Goal: Use online tool/utility: Utilize a website feature to perform a specific function

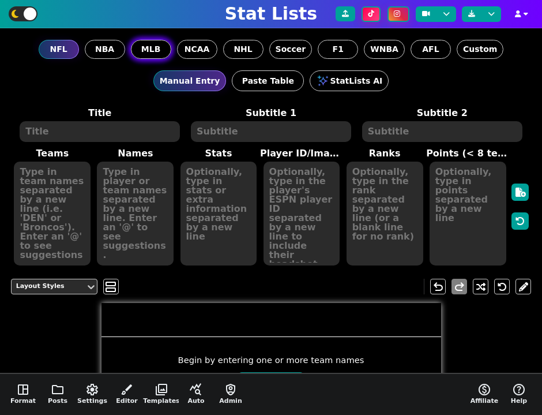
click at [150, 53] on span "MLB" at bounding box center [151, 49] width 20 height 12
click at [0, 0] on input "MLB" at bounding box center [0, 0] width 0 height 0
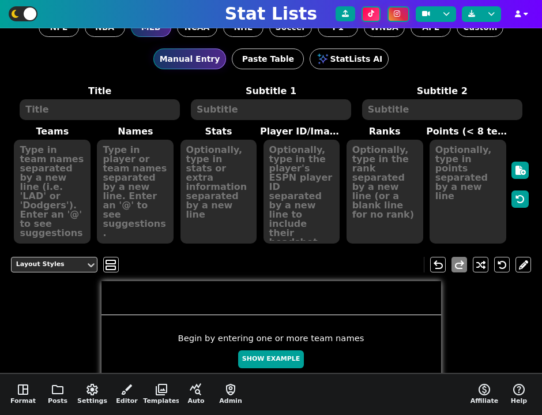
scroll to position [47, 0]
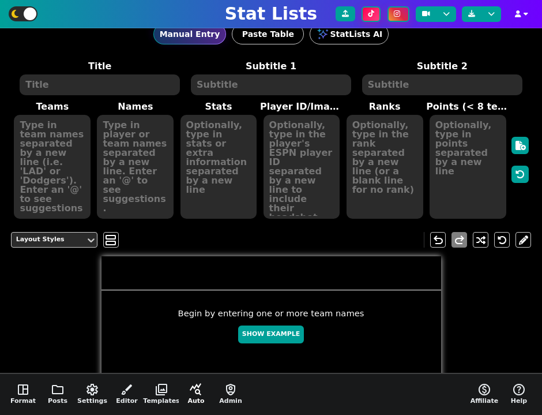
click at [205, 391] on button "query_stats Auto" at bounding box center [196, 394] width 35 height 41
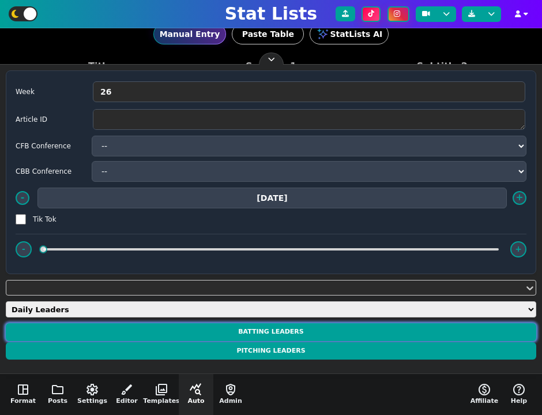
click at [228, 327] on button "BATTING LEADERS" at bounding box center [271, 332] width 531 height 18
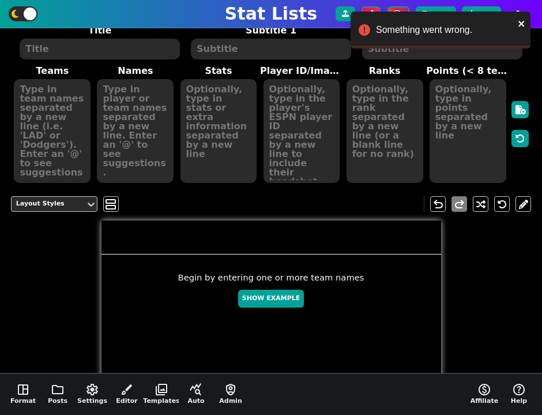
scroll to position [130, 0]
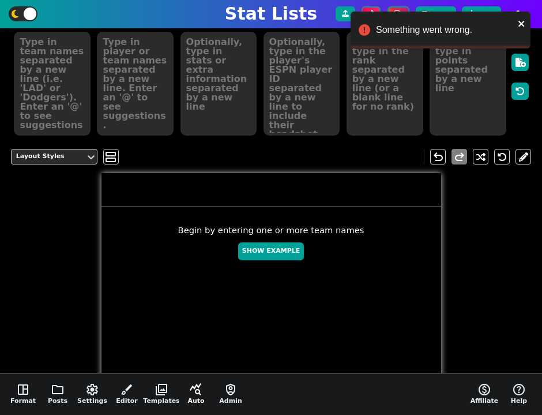
click at [202, 393] on span "query_stats" at bounding box center [196, 390] width 14 height 14
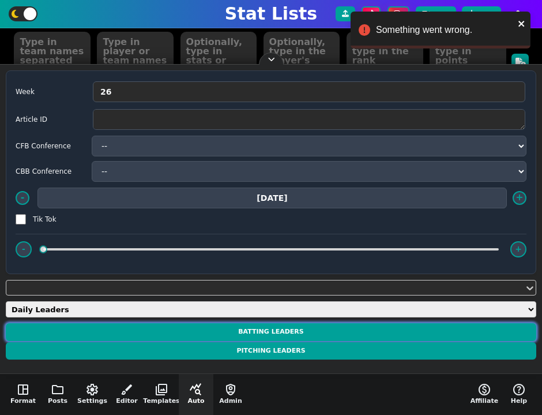
click at [252, 334] on button "BATTING LEADERS" at bounding box center [271, 332] width 531 height 18
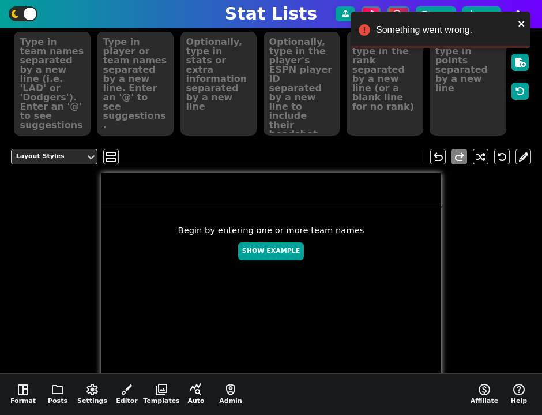
click at [190, 398] on button "query_stats Auto" at bounding box center [196, 394] width 35 height 41
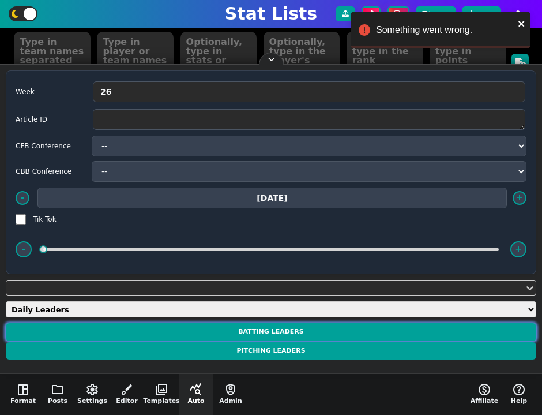
click at [293, 331] on button "BATTING LEADERS" at bounding box center [271, 332] width 531 height 18
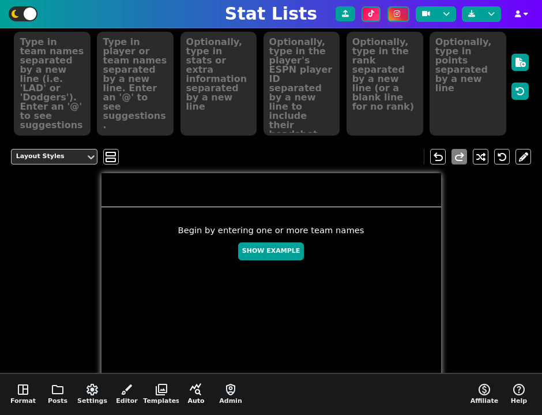
click at [194, 393] on span "query_stats" at bounding box center [196, 390] width 14 height 14
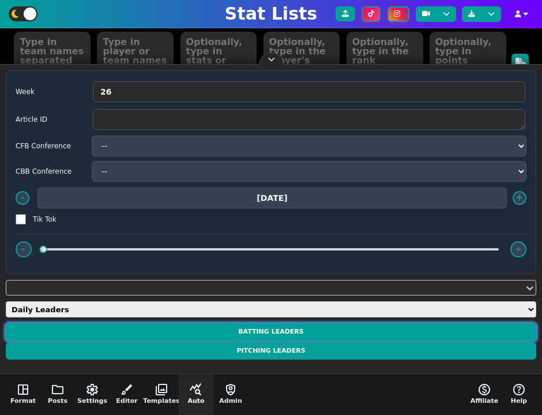
click at [276, 329] on button "BATTING LEADERS" at bounding box center [271, 332] width 531 height 18
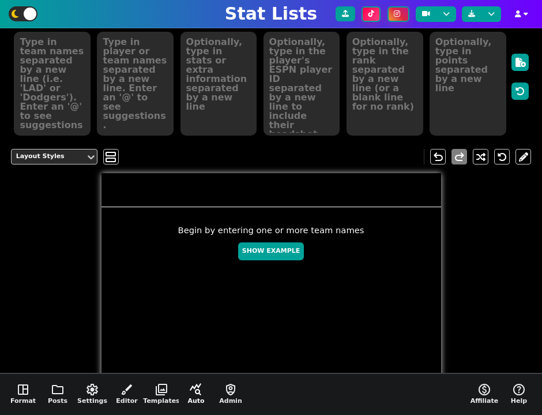
click at [198, 388] on span "query_stats" at bounding box center [196, 390] width 14 height 14
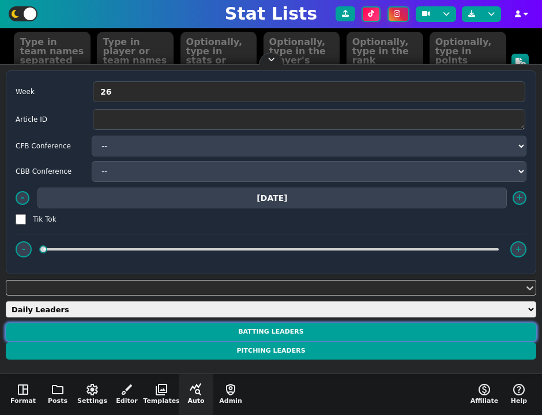
click at [260, 334] on button "BATTING LEADERS" at bounding box center [271, 332] width 531 height 18
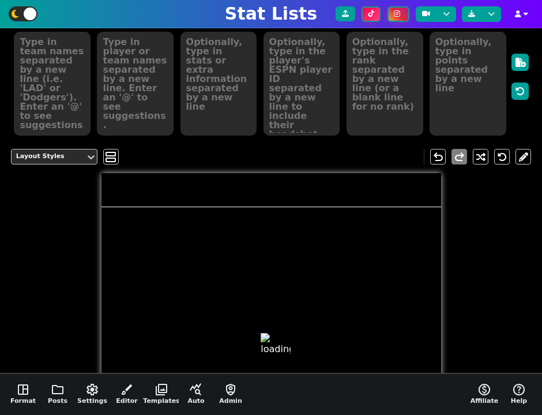
type textarea "BATTING LEADERS"
type textarea "[DATE]"
type textarea "LAD BOS CLE NYY LAD"
type textarea "MOOKIE BETTS TREVOR STORY BO NAYLOR BEN RICE ENRIQUE HERNÁNDEZ"
type textarea "4/5, 1 R, 3 RBIS 2/4, 1 HR, 1 R, 3 RBIS 1/4, 1 HR, 1 R, 3 RBIS 2/4, 1 HR, 1 R, …"
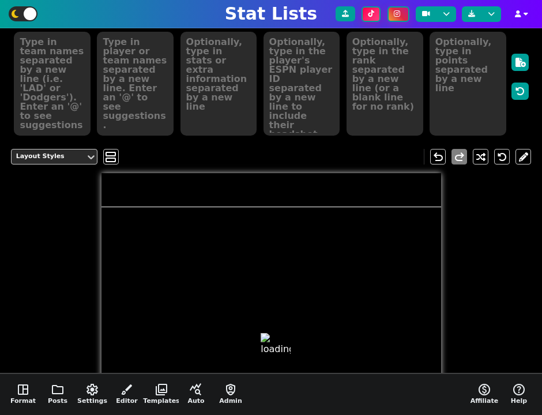
type textarea "33039 32150 41183 5016968 31358"
type textarea "11.0 PTS 8.0 PTS 7.0 PTS 7.0 PTS 6.0 PTS"
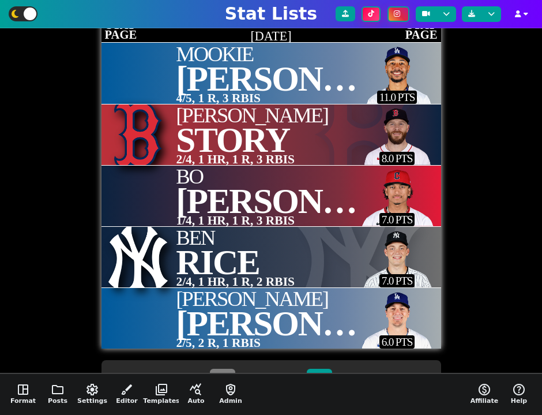
scroll to position [279, 0]
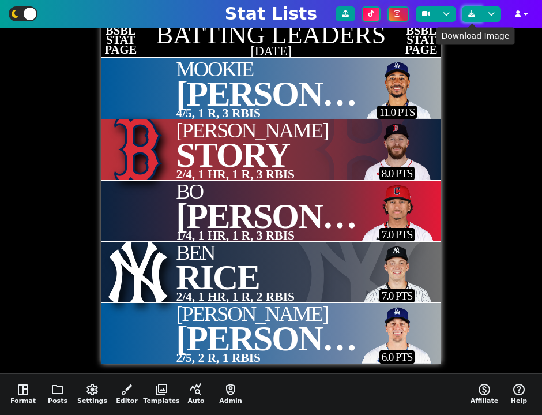
click at [473, 12] on icon at bounding box center [471, 13] width 7 height 7
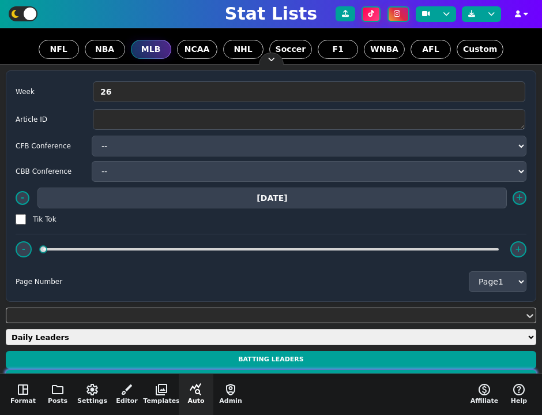
scroll to position [279, 0]
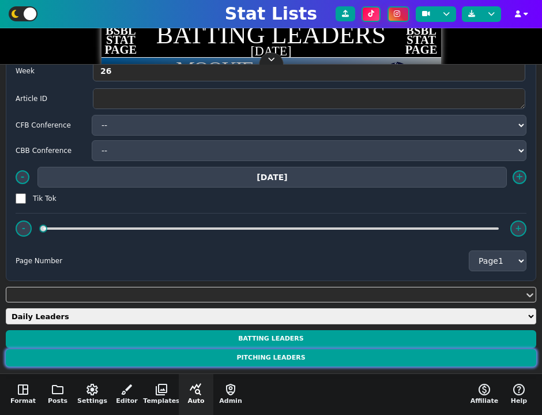
click at [271, 355] on button "PITCHING LEADERS" at bounding box center [271, 358] width 531 height 18
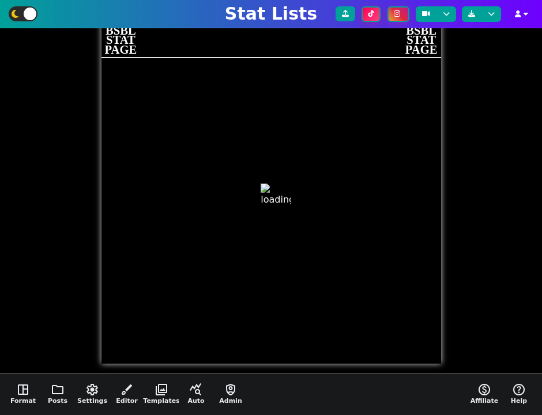
scroll to position [0, 0]
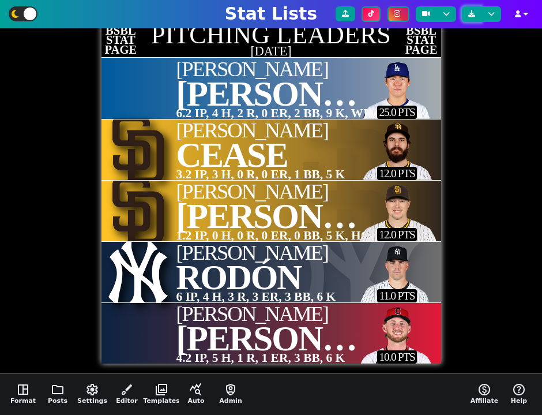
click at [472, 13] on icon at bounding box center [471, 13] width 7 height 7
